Goal: Find specific page/section

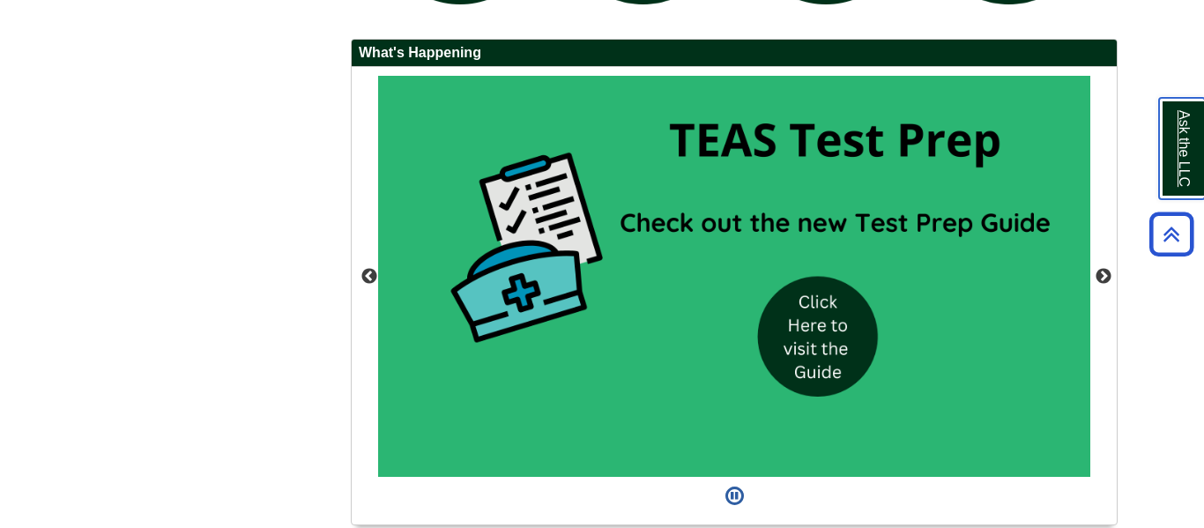
scroll to position [1605, 0]
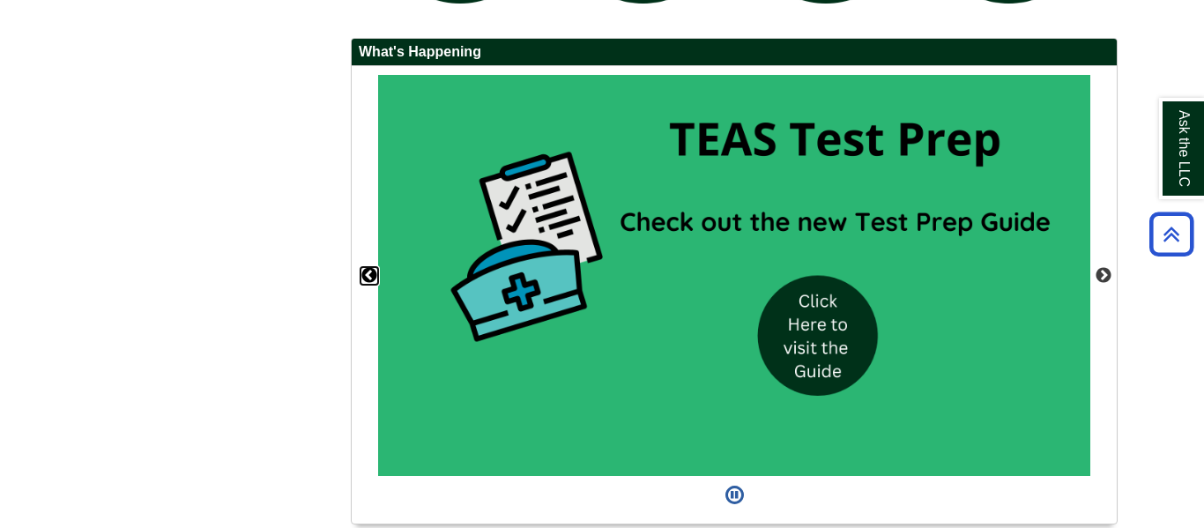
click at [363, 274] on button "Previous" at bounding box center [369, 276] width 18 height 18
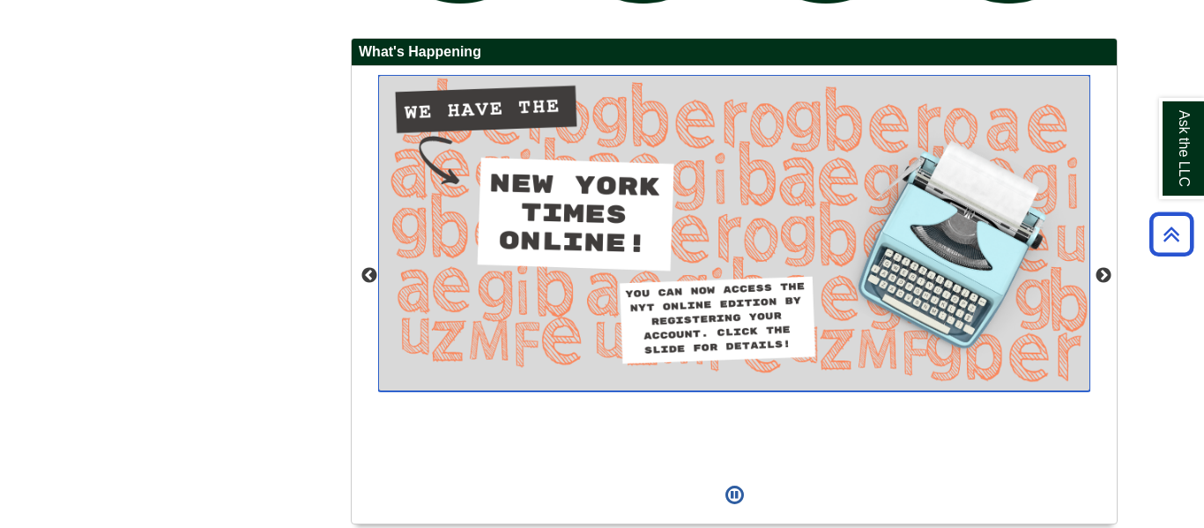
click at [701, 313] on img "slideshow" at bounding box center [734, 233] width 712 height 316
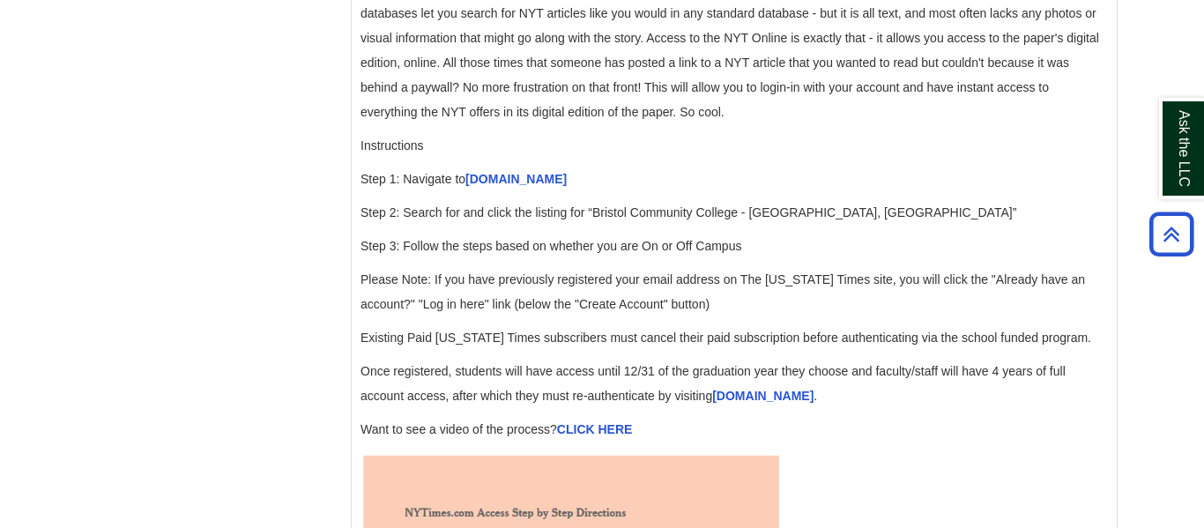
scroll to position [1798, 0]
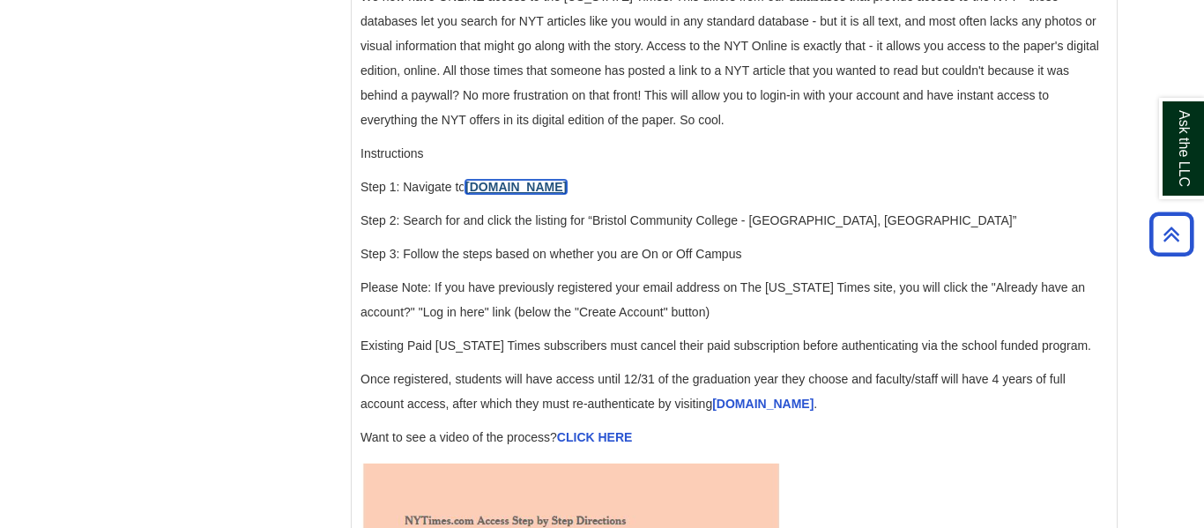
click at [489, 194] on link "accessnyt.com" at bounding box center [515, 187] width 101 height 14
